Goal: Contribute content

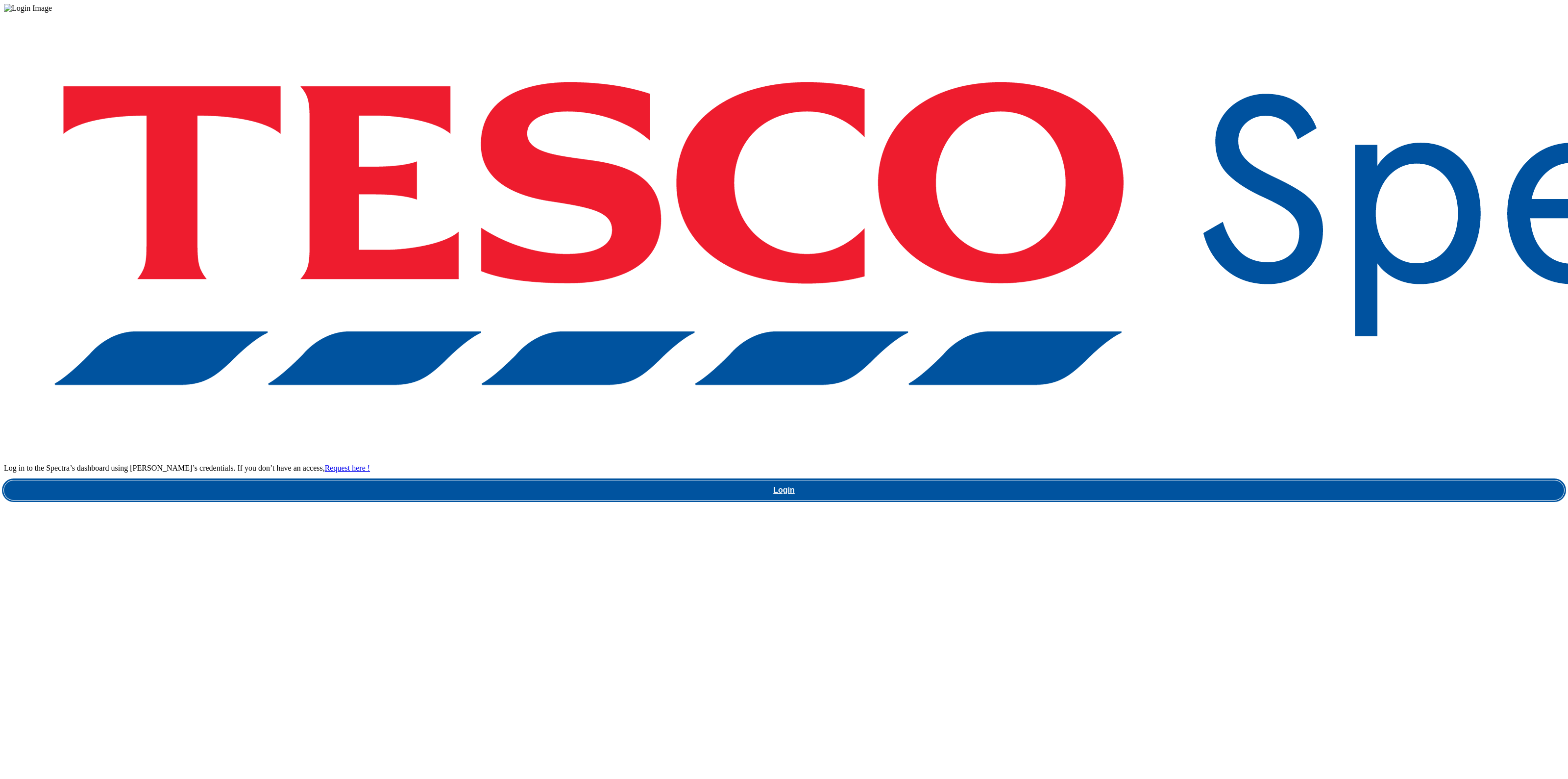
click at [1159, 480] on link "Login" at bounding box center [784, 490] width 1560 height 20
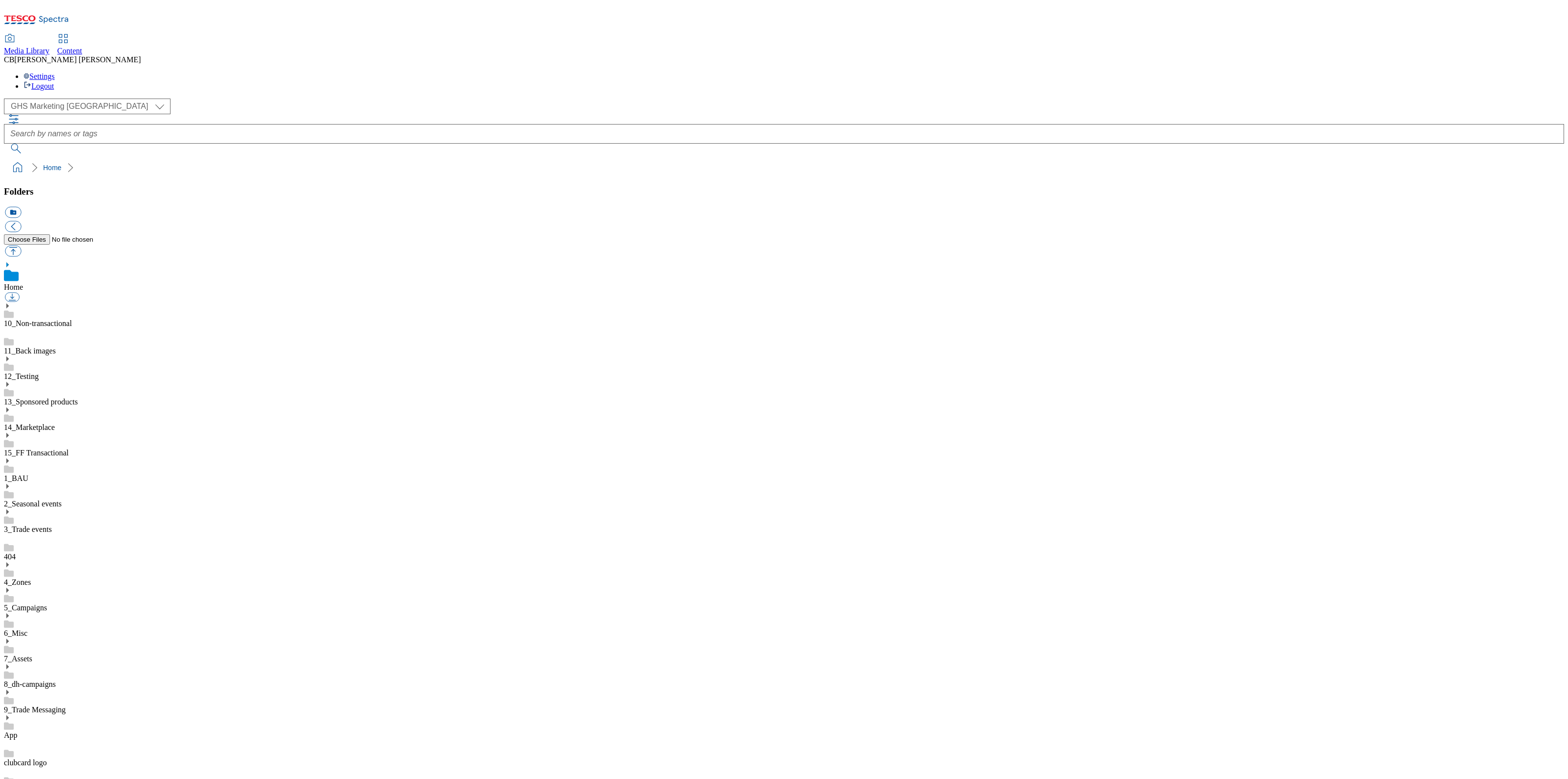
click at [11, 663] on icon at bounding box center [7, 667] width 7 height 7
click at [21, 246] on button "button" at bounding box center [13, 251] width 16 height 12
type input "C:\fakepath\1756384147733-Ad541888_Hartleys_legobrand_2560X320_V2 (1).jpg"
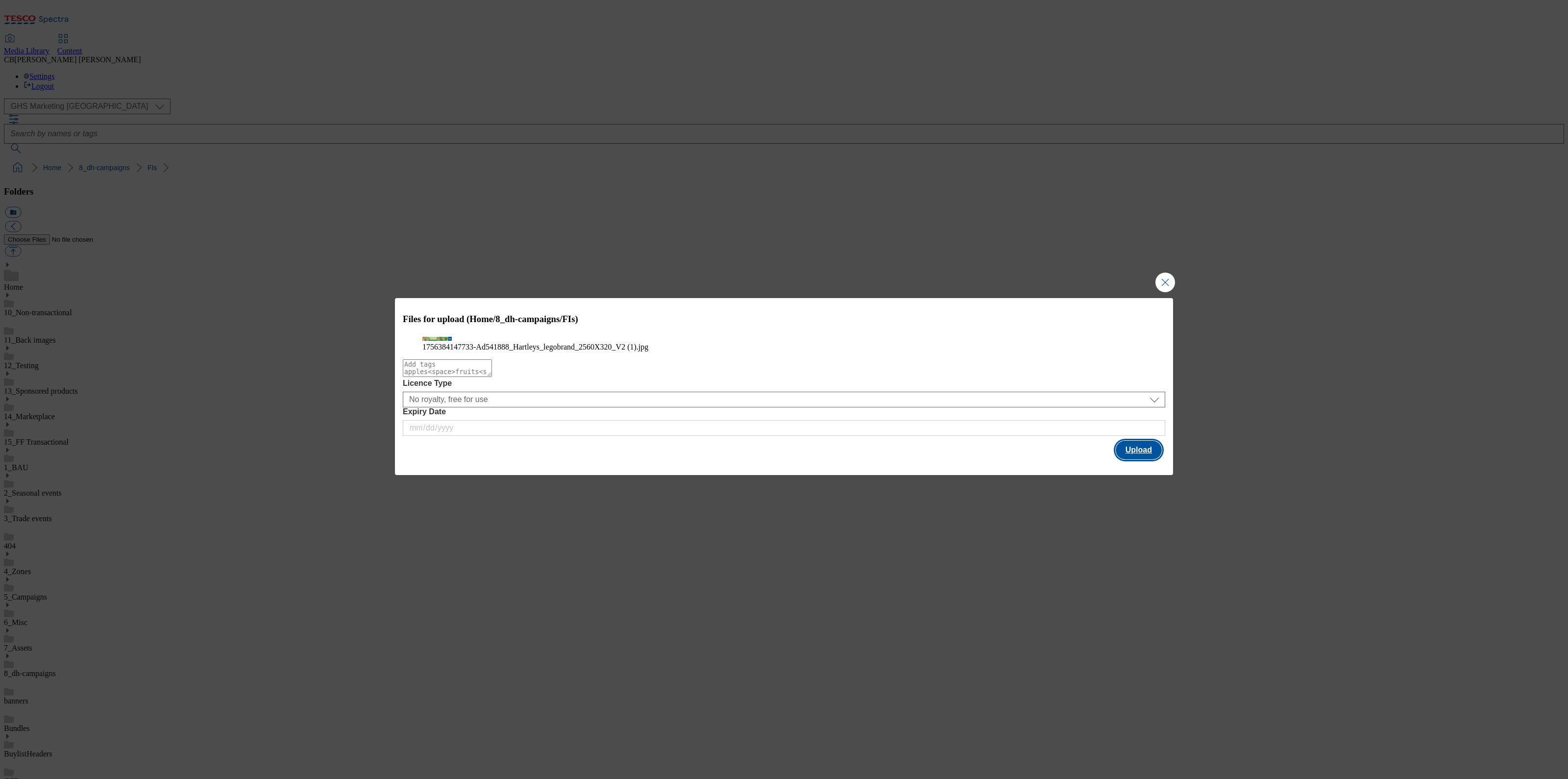
click at [1151, 459] on button "Upload" at bounding box center [1139, 450] width 46 height 18
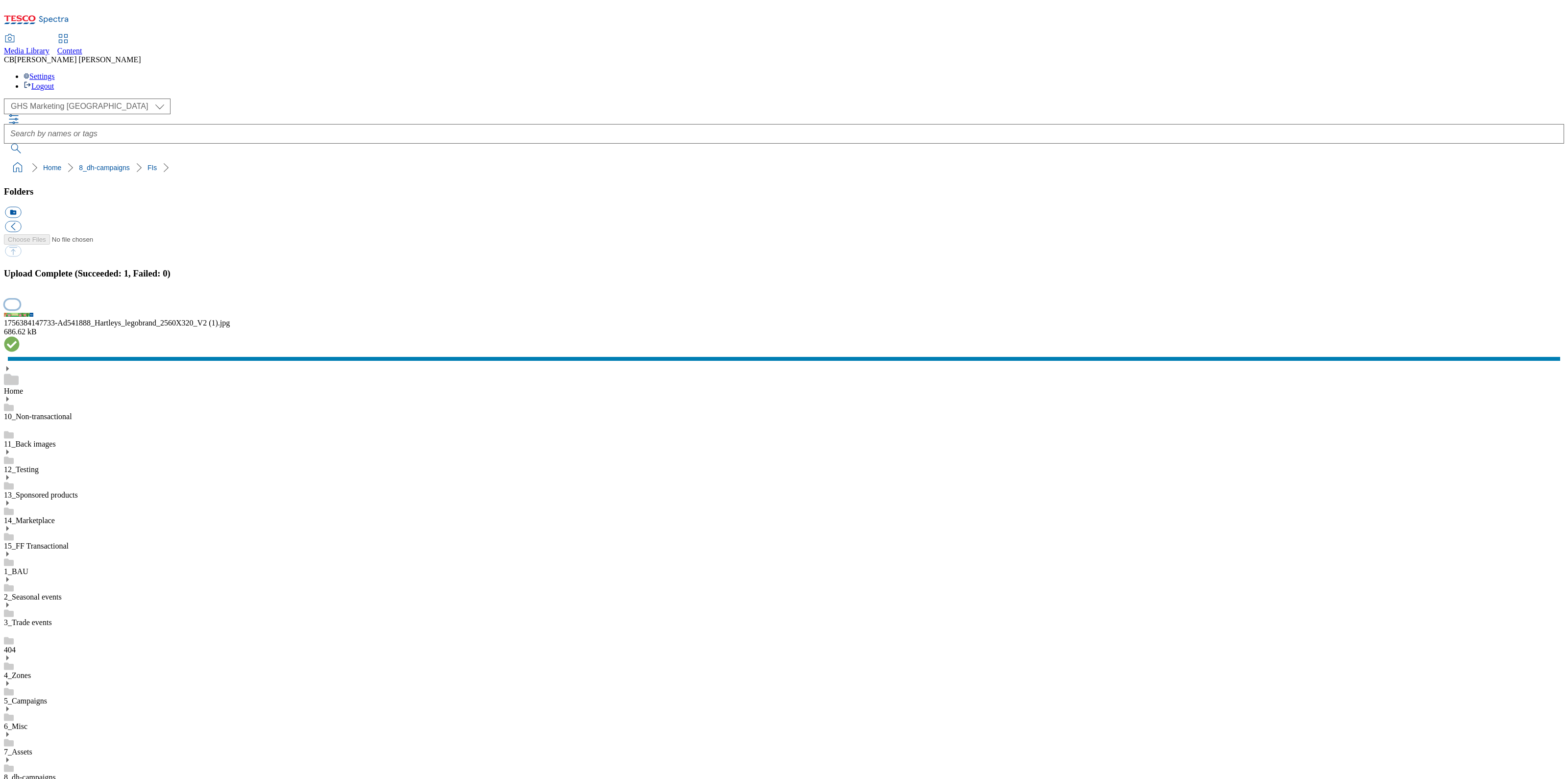
click at [20, 309] on button "button" at bounding box center [12, 304] width 15 height 10
